Goal: Check status: Check status

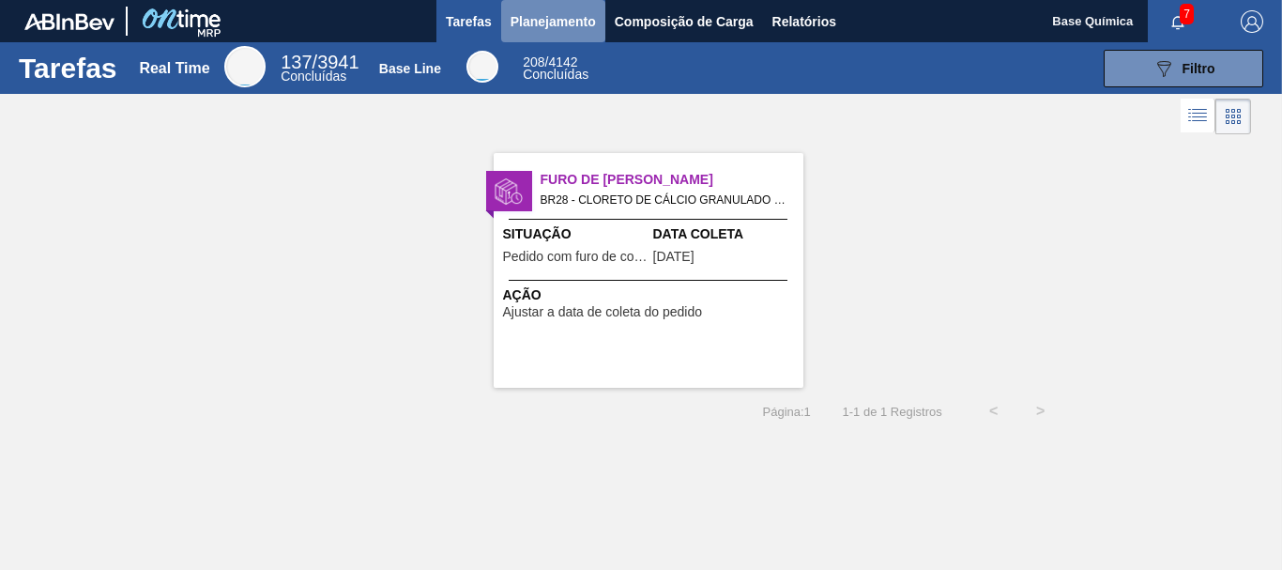
click at [558, 23] on span "Planejamento" at bounding box center [553, 21] width 85 height 23
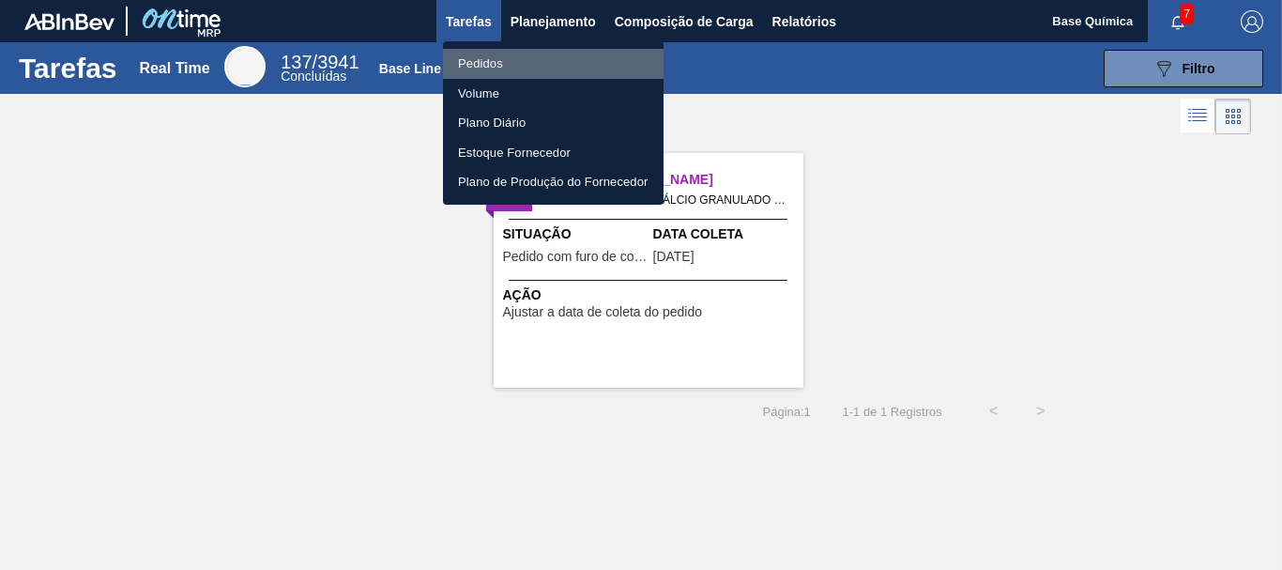
click at [499, 65] on li "Pedidos" at bounding box center [553, 64] width 221 height 30
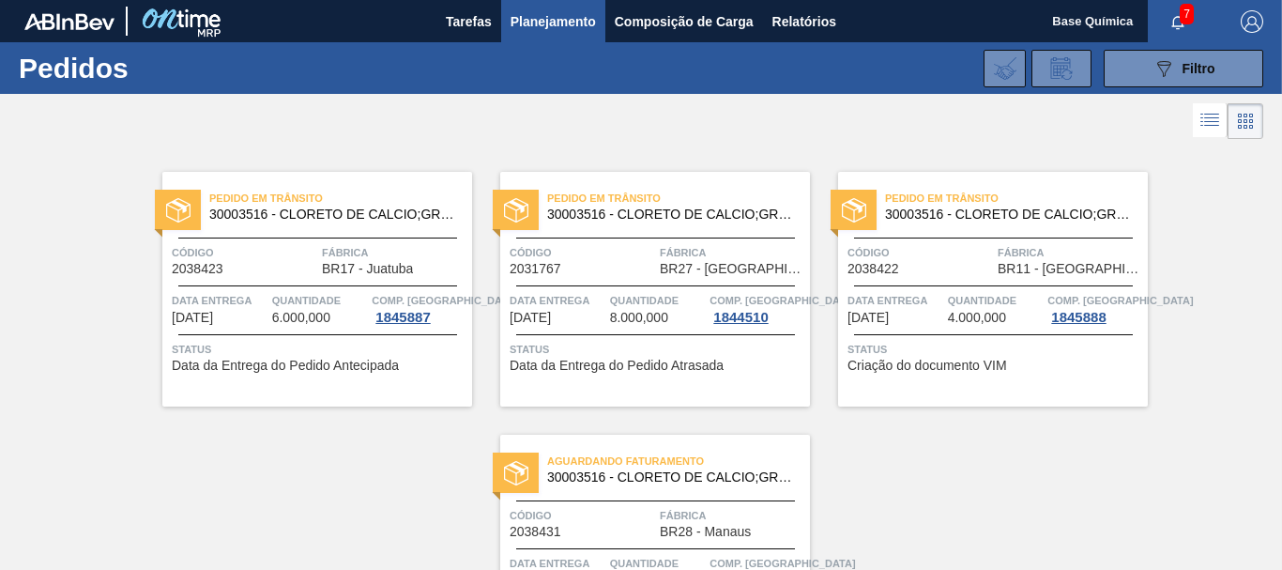
click at [1154, 449] on div "Pedido [PERSON_NAME] 30003516 - CLORETO DE CALCIO;GRANULADO;75% Código 2038423 …" at bounding box center [641, 407] width 1282 height 526
click at [677, 28] on span "Composição de Carga" at bounding box center [684, 21] width 139 height 23
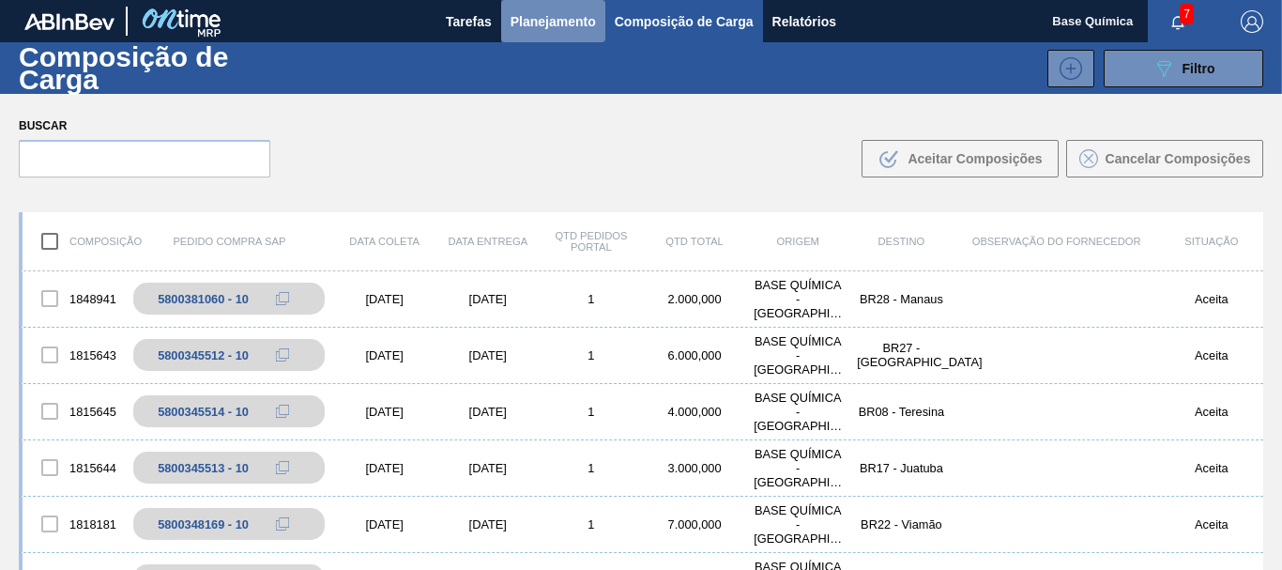
click at [567, 26] on span "Planejamento" at bounding box center [553, 21] width 85 height 23
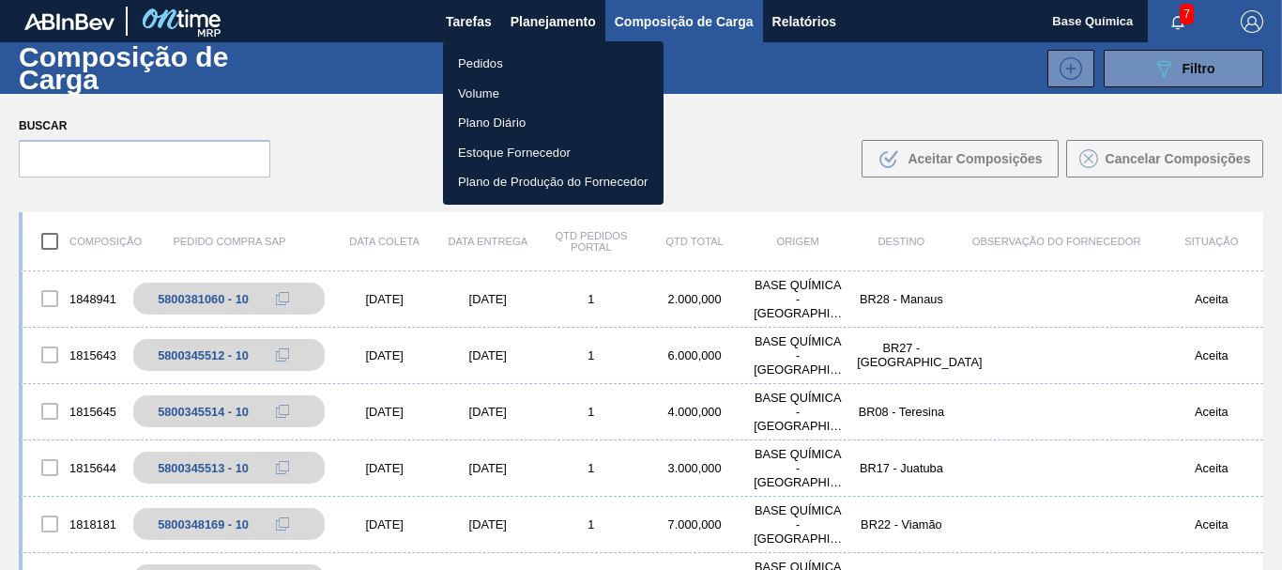
click at [479, 58] on li "Pedidos" at bounding box center [553, 64] width 221 height 30
